Goal: Communication & Community: Participate in discussion

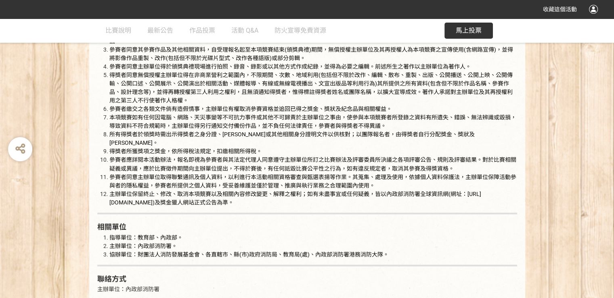
scroll to position [1534, 0]
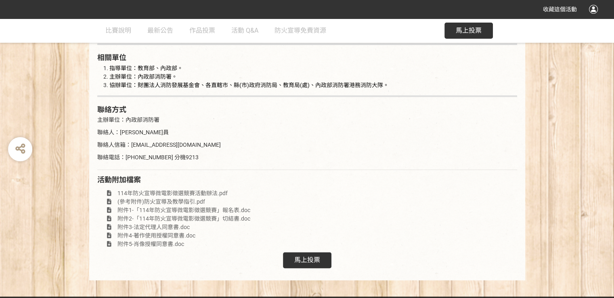
click at [318, 256] on span "馬上投票" at bounding box center [307, 260] width 26 height 8
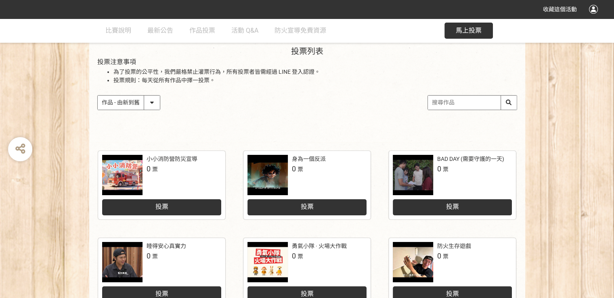
scroll to position [40, 0]
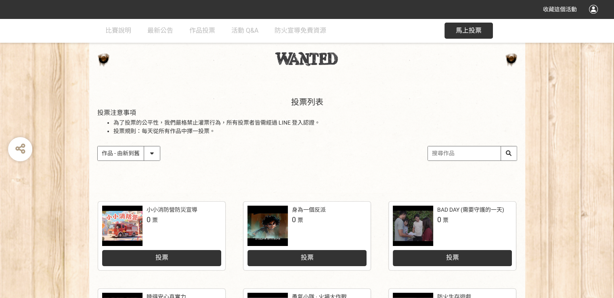
click at [153, 153] on select "作品 - 由新到舊 作品 - 由舊到新 票數 - 由多到少 票數 - 由少到多" at bounding box center [129, 154] width 62 height 14
click at [254, 170] on div "投票列表 投票注意事項 為了投票的公平性，我們嚴格禁止灌票行為，所有投票者皆需經過 LINE 登入認證。 投票規則：每天從所有作品中擇一投票。 作品 - 由新…" at bounding box center [307, 137] width 436 height 112
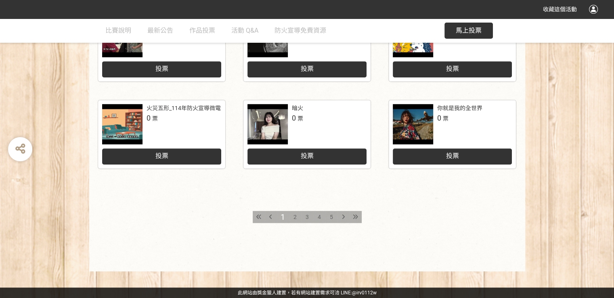
click at [294, 217] on span "2" at bounding box center [295, 217] width 3 height 6
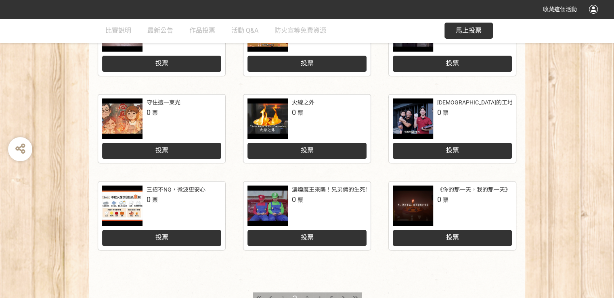
scroll to position [323, 0]
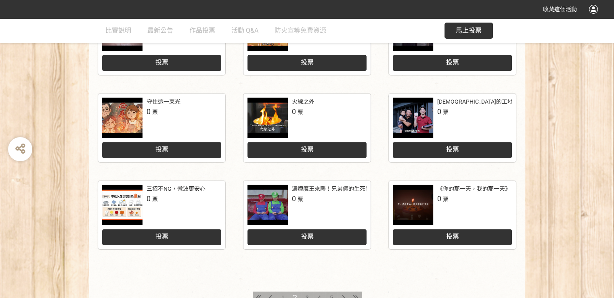
click at [304, 294] on div "3" at bounding box center [307, 298] width 12 height 12
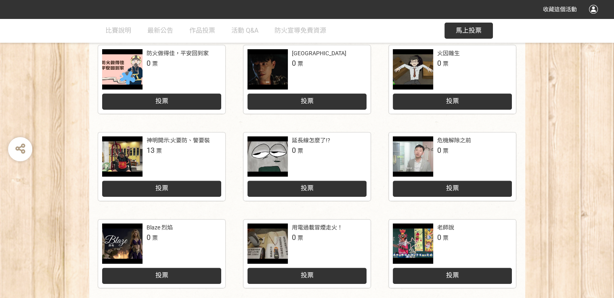
scroll to position [404, 0]
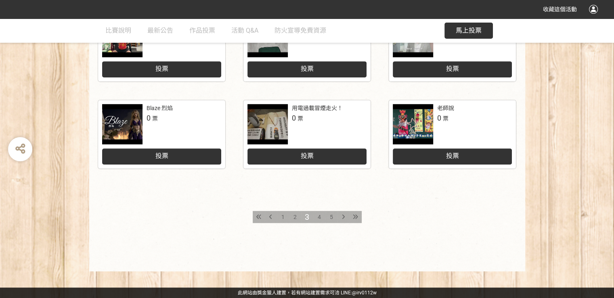
click at [319, 220] on span "4" at bounding box center [319, 217] width 3 height 6
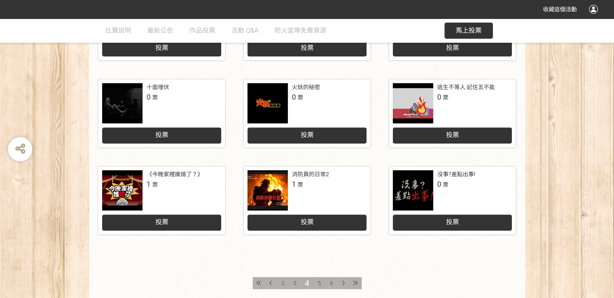
scroll to position [363, 0]
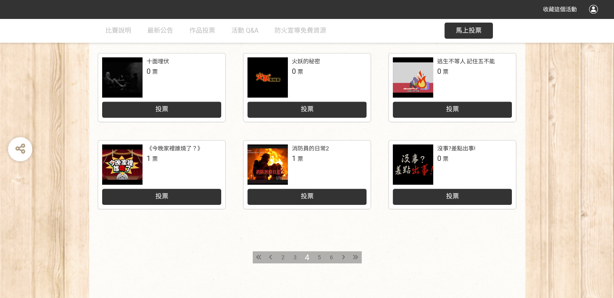
click at [321, 255] on div "5" at bounding box center [319, 258] width 12 height 12
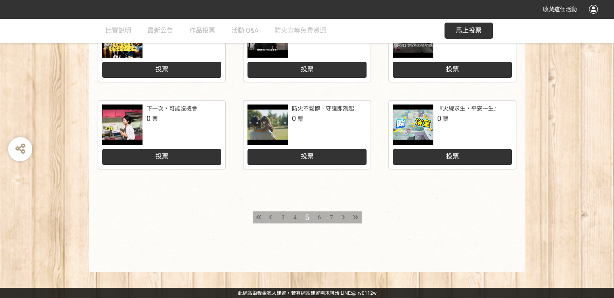
scroll to position [404, 0]
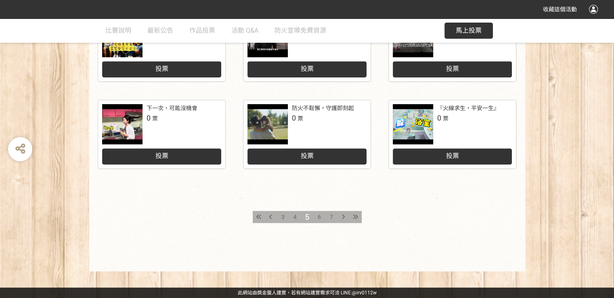
click at [317, 221] on div "6" at bounding box center [319, 217] width 12 height 12
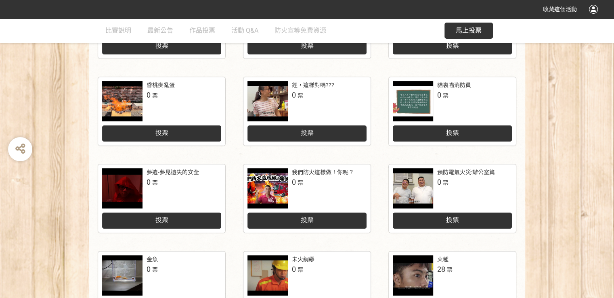
scroll to position [363, 0]
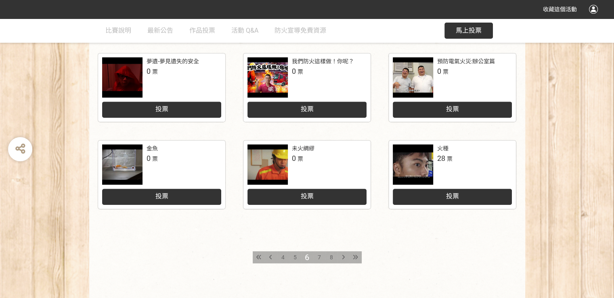
click at [321, 255] on div "7" at bounding box center [319, 258] width 12 height 12
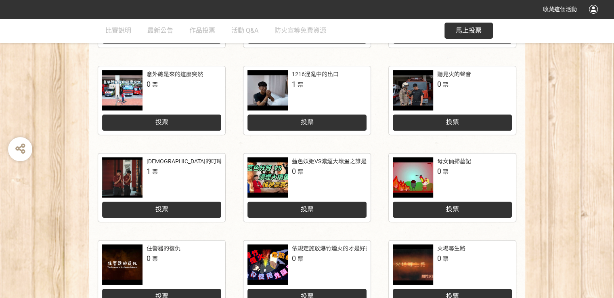
scroll to position [283, 0]
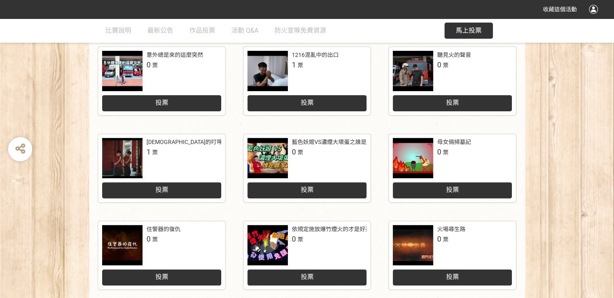
click at [163, 167] on div "城隍爺的叮嚀：人離火要熄，住警器不離 1 票" at bounding box center [161, 158] width 119 height 40
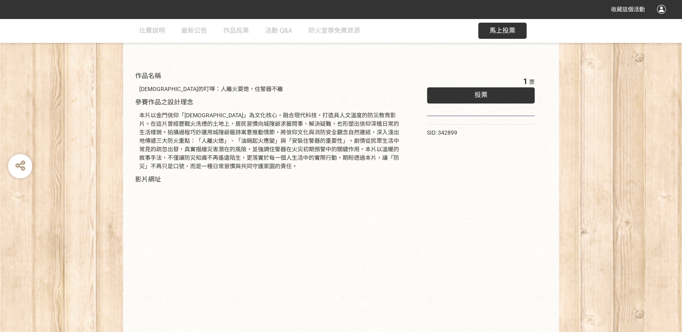
click at [426, 240] on div "1 票 投票 SID: 342899" at bounding box center [481, 205] width 140 height 277
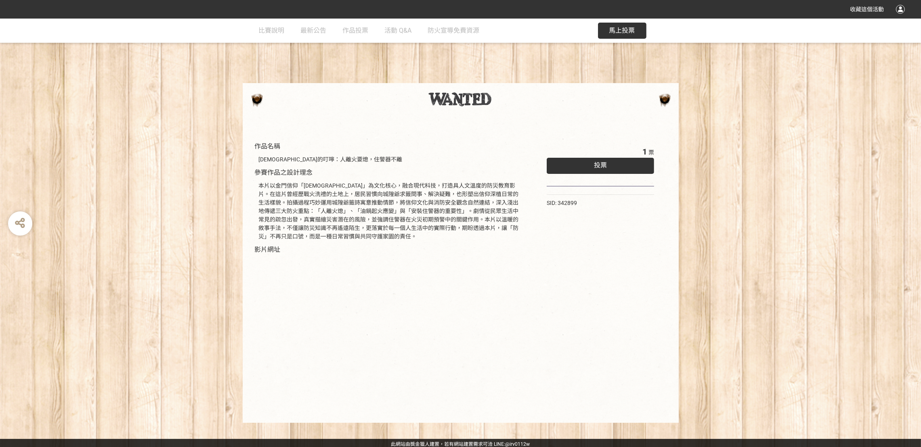
click at [573, 298] on div "1 票 投票 SID: 342899" at bounding box center [601, 276] width 140 height 277
click at [565, 298] on div "1 票 投票 SID: 342899" at bounding box center [601, 276] width 140 height 277
click at [597, 298] on div "1 票 投票 SID: 342899" at bounding box center [601, 276] width 140 height 277
click at [581, 275] on div "1 票 投票 SID: 342899" at bounding box center [601, 276] width 140 height 277
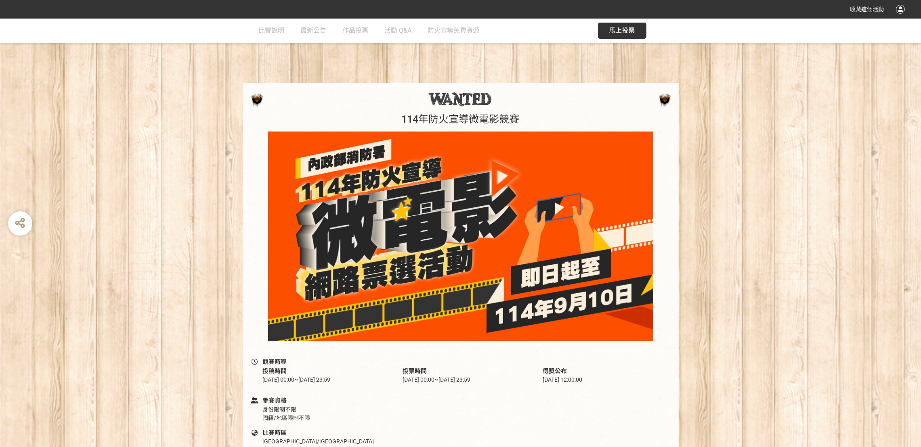
click at [621, 35] on button "馬上投票" at bounding box center [622, 31] width 48 height 16
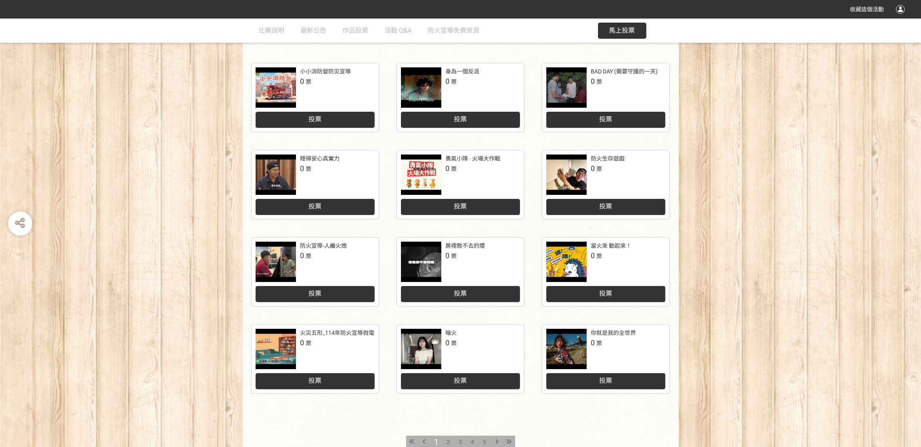
scroll to position [181, 0]
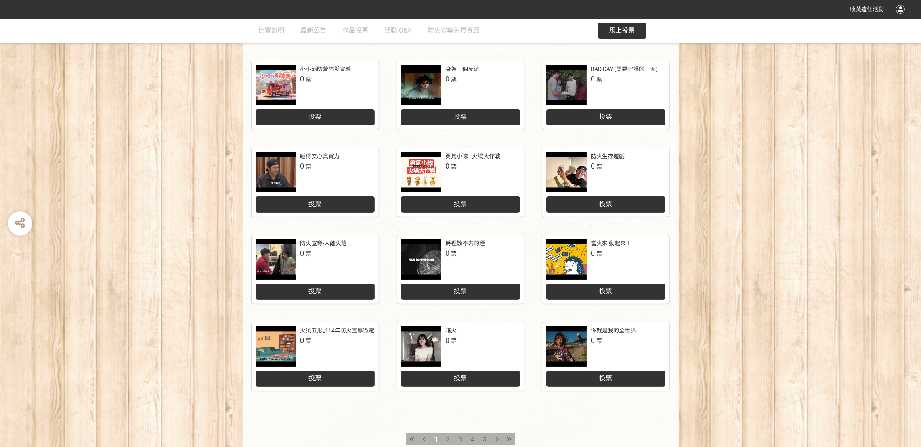
click at [510, 438] on icon at bounding box center [508, 440] width 5 height 6
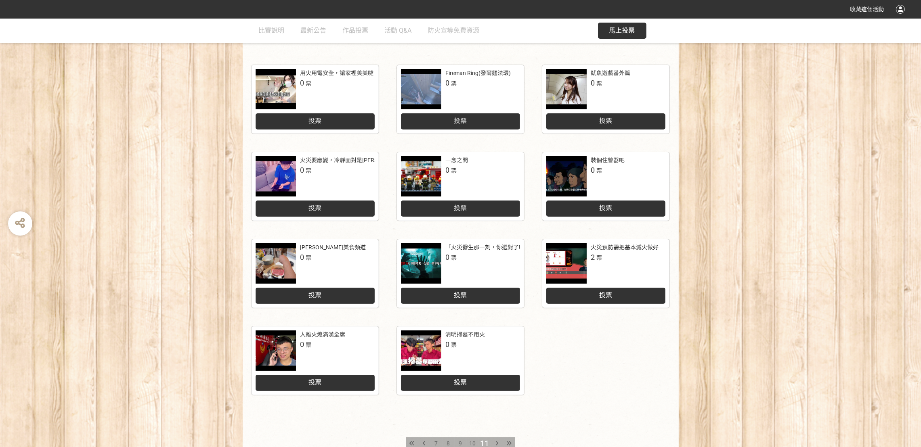
scroll to position [254, 0]
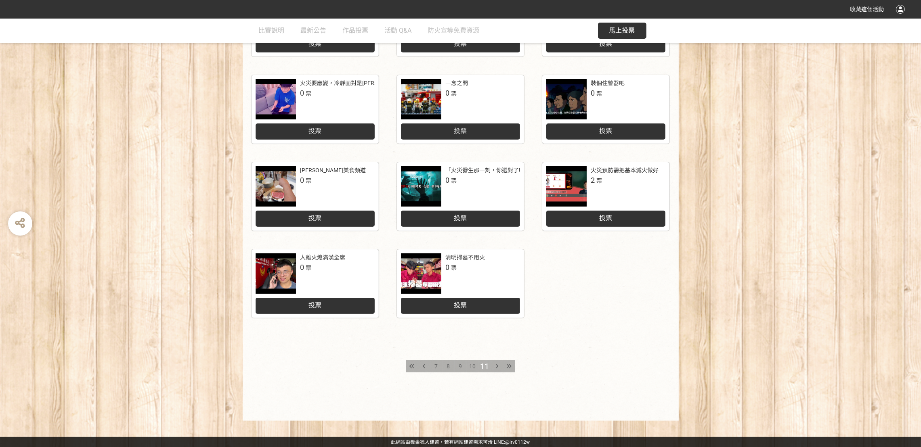
click at [504, 369] on div at bounding box center [509, 367] width 12 height 12
click at [470, 368] on span "10" at bounding box center [473, 366] width 6 height 6
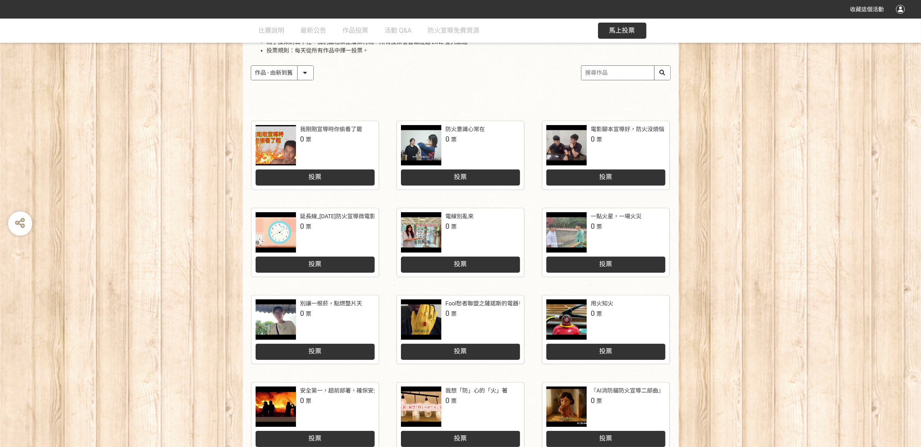
scroll to position [242, 0]
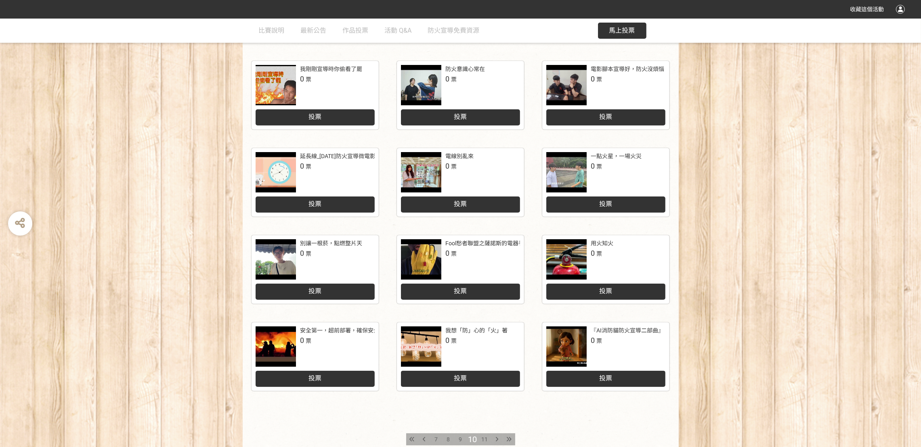
click at [482, 436] on span "11" at bounding box center [485, 439] width 6 height 6
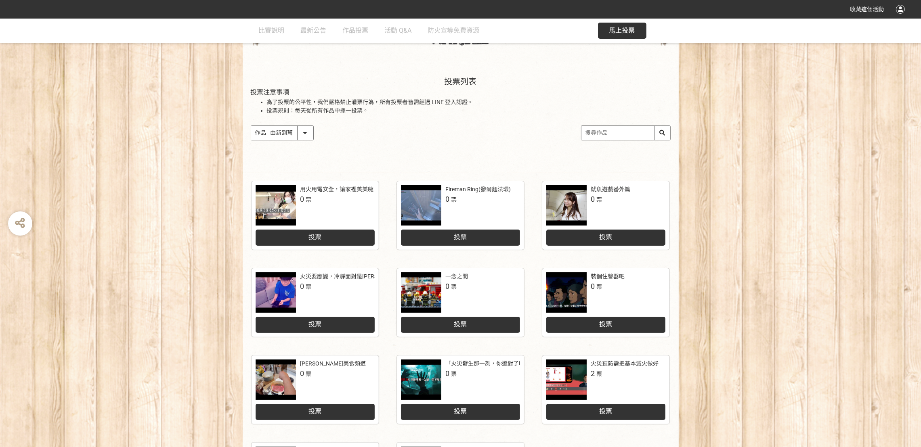
scroll to position [61, 0]
click at [617, 132] on input "search" at bounding box center [625, 133] width 89 height 14
type input "車"
type input "城隍"
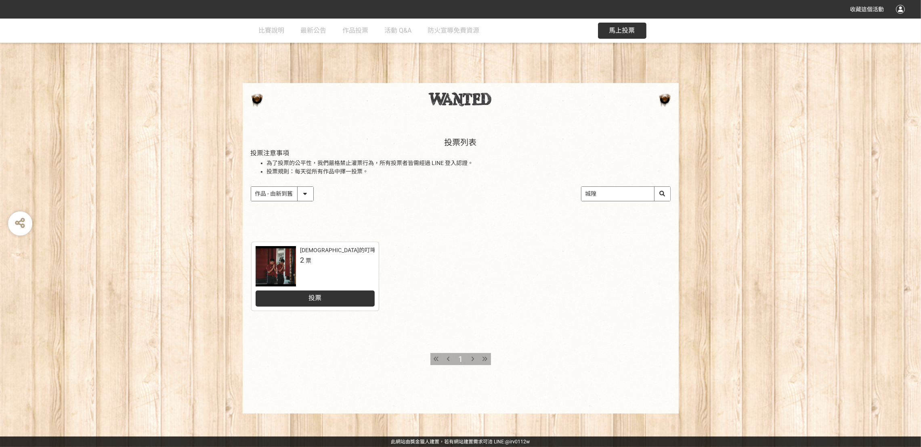
click at [267, 264] on div at bounding box center [276, 266] width 40 height 40
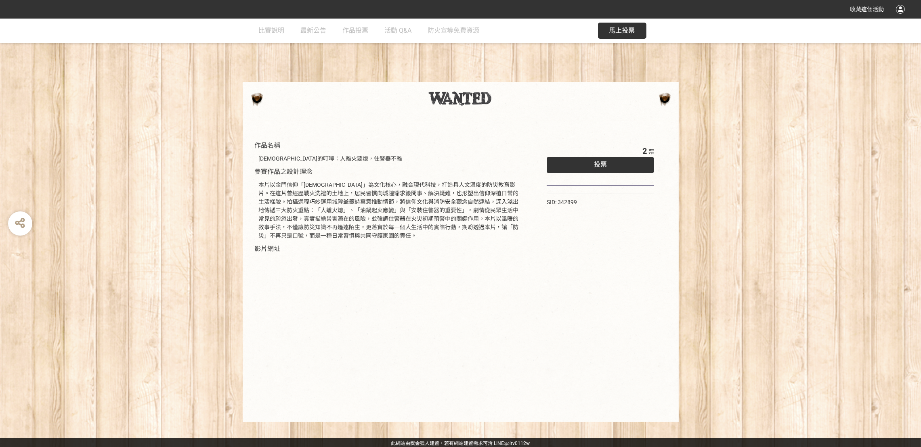
scroll to position [2, 0]
